Goal: Task Accomplishment & Management: Manage account settings

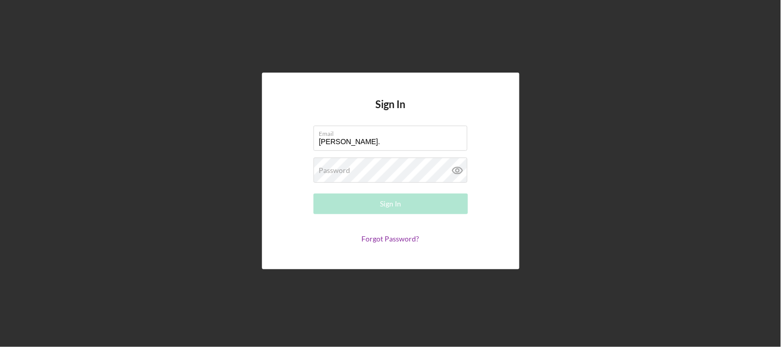
type input "[PERSON_NAME][EMAIL_ADDRESS][PERSON_NAME][DOMAIN_NAME]"
click at [368, 166] on div "Password Required" at bounding box center [390, 170] width 154 height 26
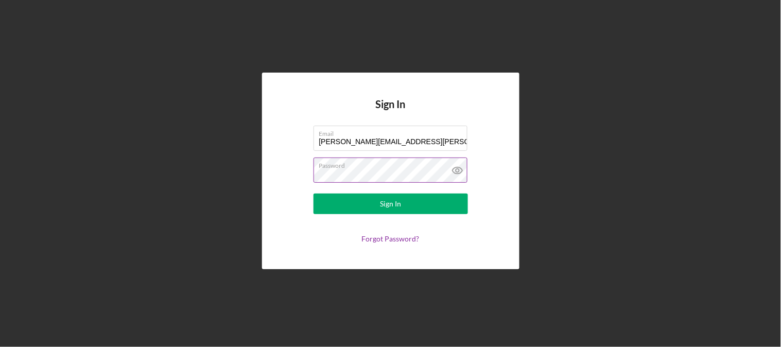
click at [313, 193] on button "Sign In" at bounding box center [390, 203] width 154 height 21
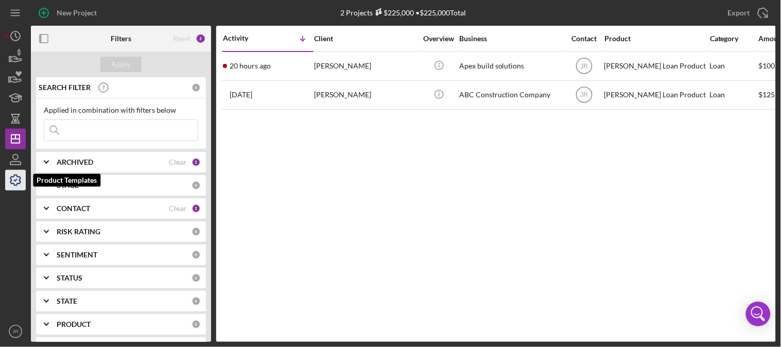
click at [13, 181] on icon "button" at bounding box center [16, 180] width 26 height 26
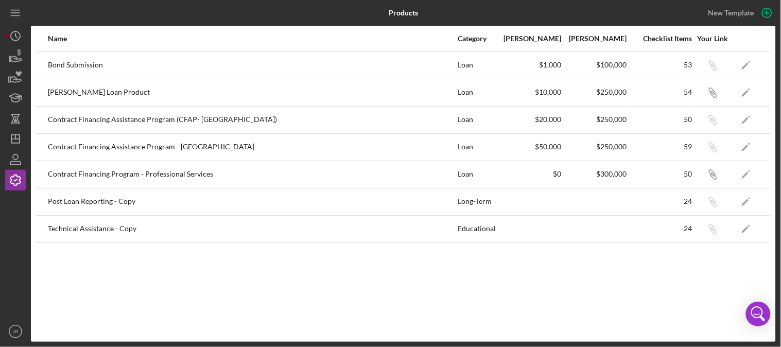
click at [90, 67] on div "Bond Submission" at bounding box center [252, 65] width 409 height 26
click at [14, 327] on icon "JR" at bounding box center [15, 332] width 21 height 26
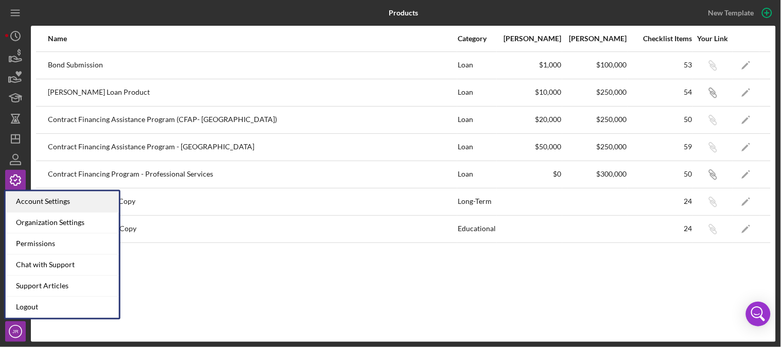
click at [44, 204] on div "Account Settings" at bounding box center [62, 201] width 113 height 21
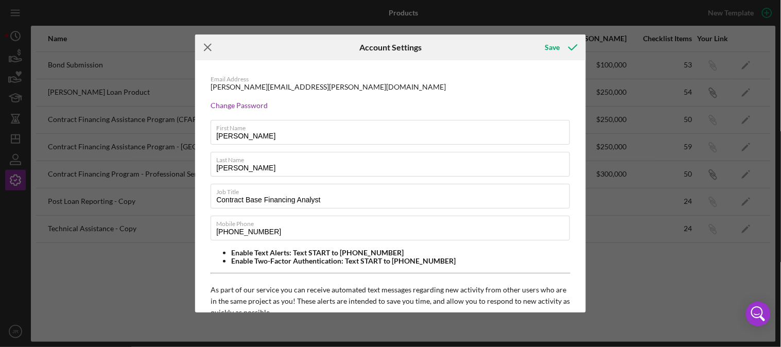
click at [207, 45] on icon "Icon/Menu Close" at bounding box center [208, 47] width 26 height 26
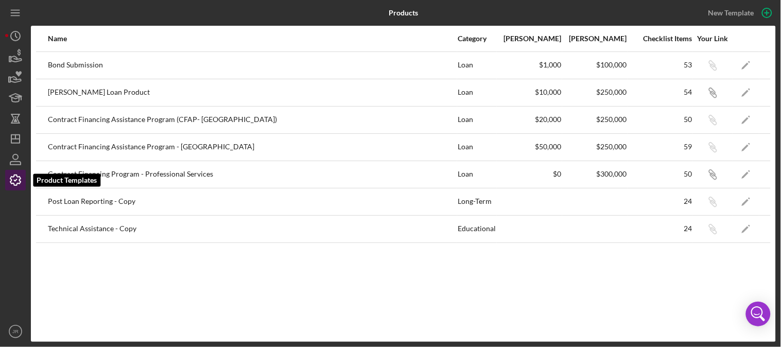
click at [21, 179] on icon "button" at bounding box center [16, 180] width 26 height 26
click at [12, 328] on icon "JR" at bounding box center [15, 332] width 21 height 26
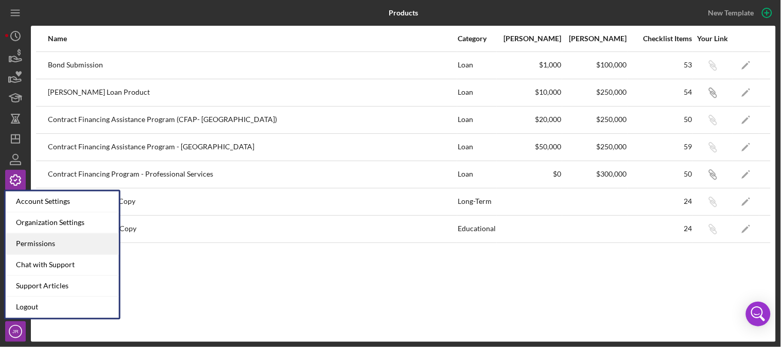
click at [32, 247] on div "Permissions" at bounding box center [62, 244] width 113 height 21
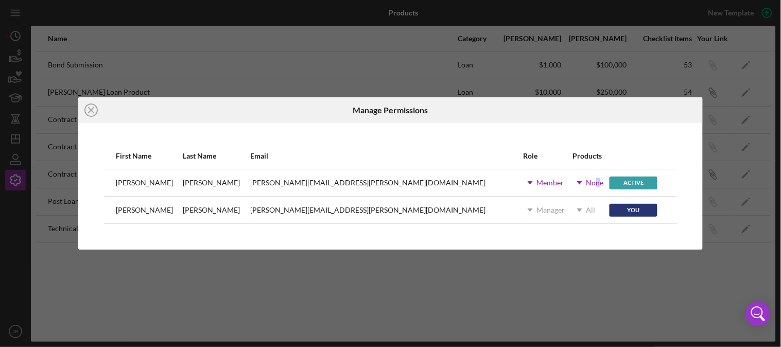
click at [586, 185] on div "None" at bounding box center [594, 183] width 17 height 8
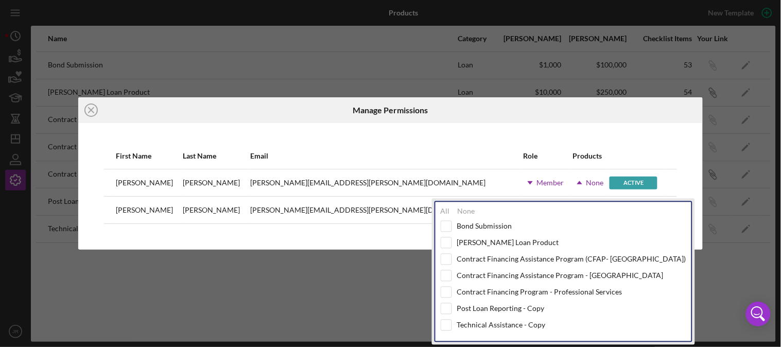
click at [586, 180] on div "None" at bounding box center [594, 183] width 17 height 8
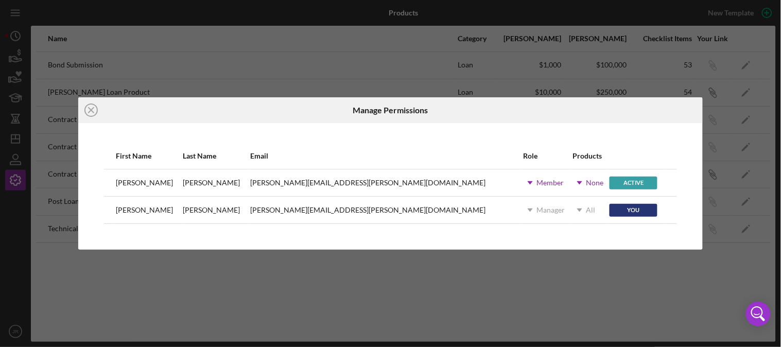
click at [586, 182] on div "None" at bounding box center [594, 183] width 17 height 8
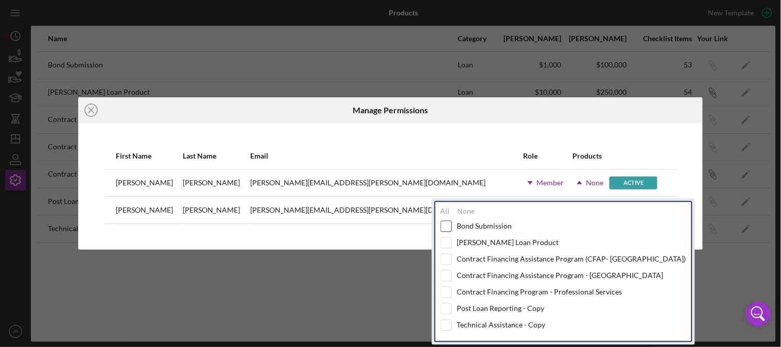
click at [448, 222] on input "checkbox" at bounding box center [446, 226] width 10 height 10
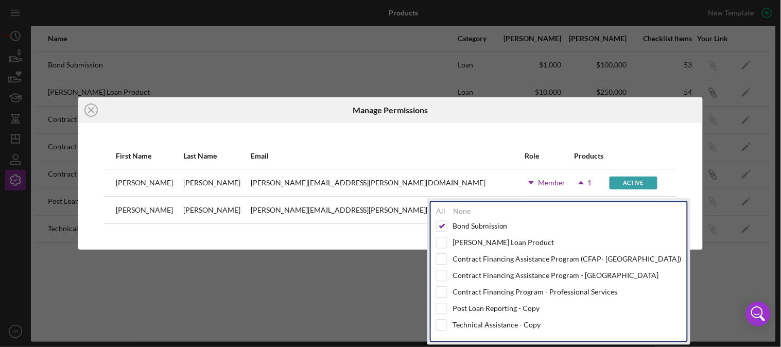
click at [609, 186] on div "Active" at bounding box center [633, 183] width 48 height 13
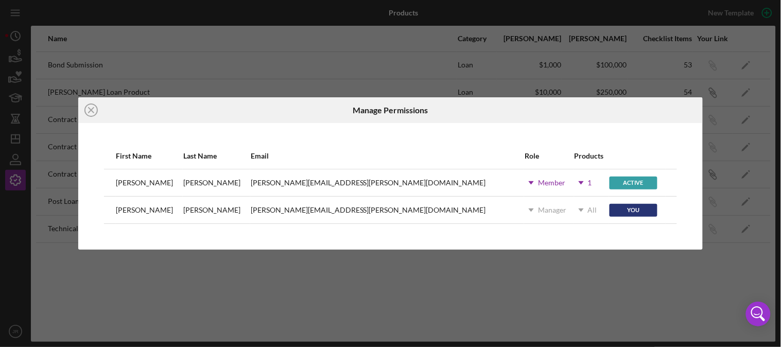
click at [538, 184] on div "Member" at bounding box center [551, 183] width 27 height 8
click at [487, 211] on label "Manager" at bounding box center [479, 215] width 28 height 8
click at [538, 232] on div "First Name Last Name Email Role Products [PERSON_NAME] [PERSON_NAME][EMAIL_ADDR…" at bounding box center [390, 186] width 625 height 127
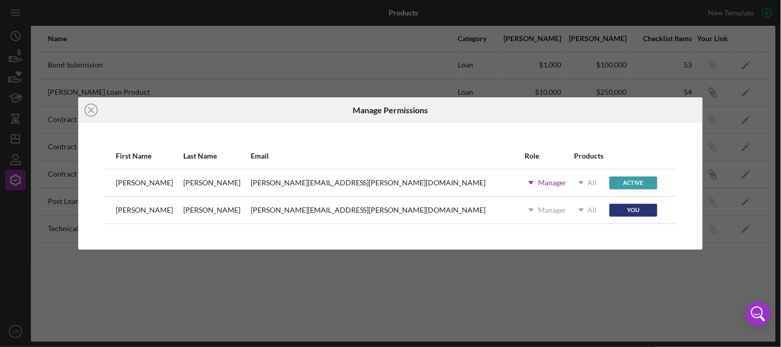
click at [568, 182] on icon "Icon/Dropdown Arrow" at bounding box center [581, 183] width 26 height 26
click at [538, 179] on div "Manager" at bounding box center [552, 183] width 28 height 8
click at [475, 226] on label "Member" at bounding box center [478, 230] width 27 height 8
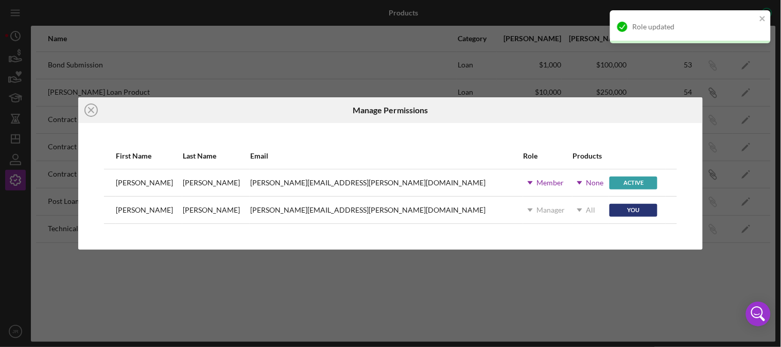
click at [586, 183] on div "None" at bounding box center [594, 183] width 17 height 8
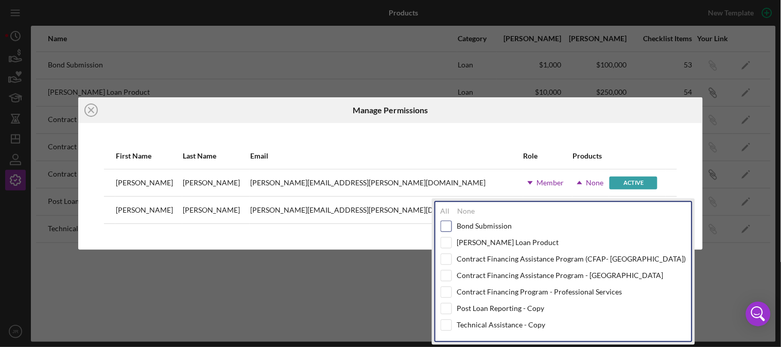
click at [448, 223] on input "checkbox" at bounding box center [446, 226] width 10 height 10
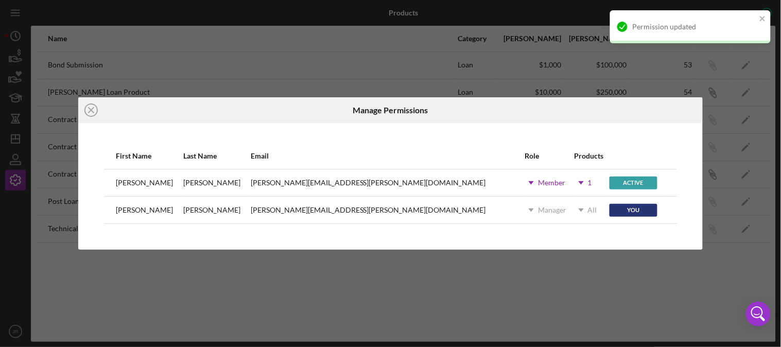
click at [691, 231] on div "First Name Last Name Email Role Products [PERSON_NAME] [PERSON_NAME][EMAIL_ADDR…" at bounding box center [390, 186] width 625 height 127
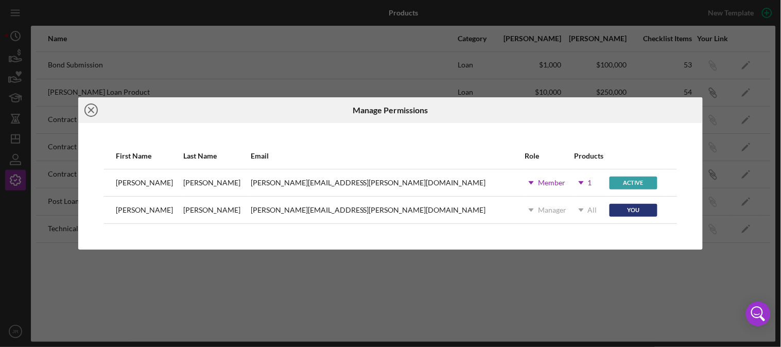
click at [90, 112] on icon "Icon/Close" at bounding box center [91, 110] width 26 height 26
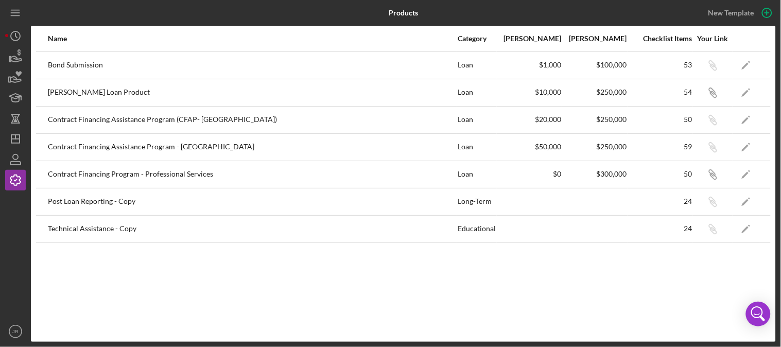
click at [166, 284] on div "Name Category Min Amount Max Amount Checklist Items Your Link Bond Submission L…" at bounding box center [403, 184] width 745 height 316
